Goal: Navigation & Orientation: Find specific page/section

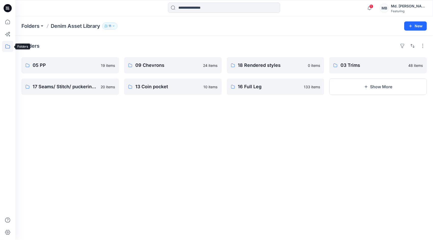
click at [7, 44] on icon at bounding box center [7, 46] width 11 height 11
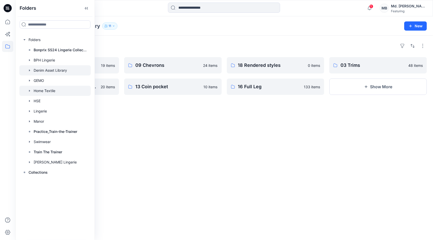
click at [50, 91] on div at bounding box center [54, 91] width 71 height 10
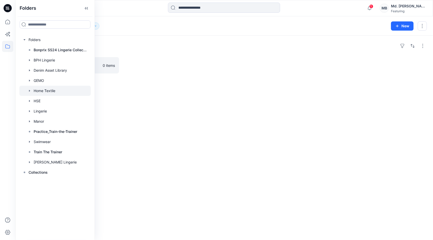
click at [167, 153] on div "Folders Towels 0 items" at bounding box center [224, 138] width 418 height 204
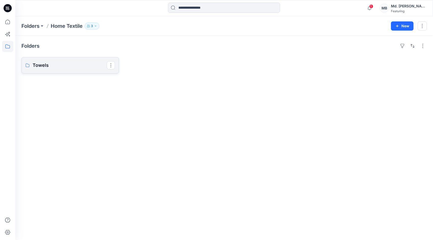
click at [66, 65] on p "Towels" at bounding box center [70, 65] width 74 height 7
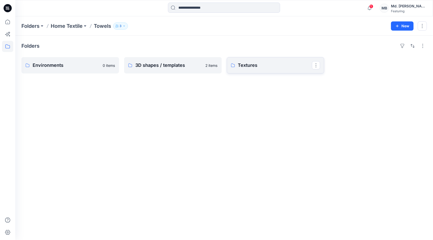
click at [270, 72] on link "Textures" at bounding box center [276, 65] width 98 height 16
click at [177, 67] on p "3D shapes / templates" at bounding box center [172, 65] width 74 height 7
